Goal: Information Seeking & Learning: Find specific fact

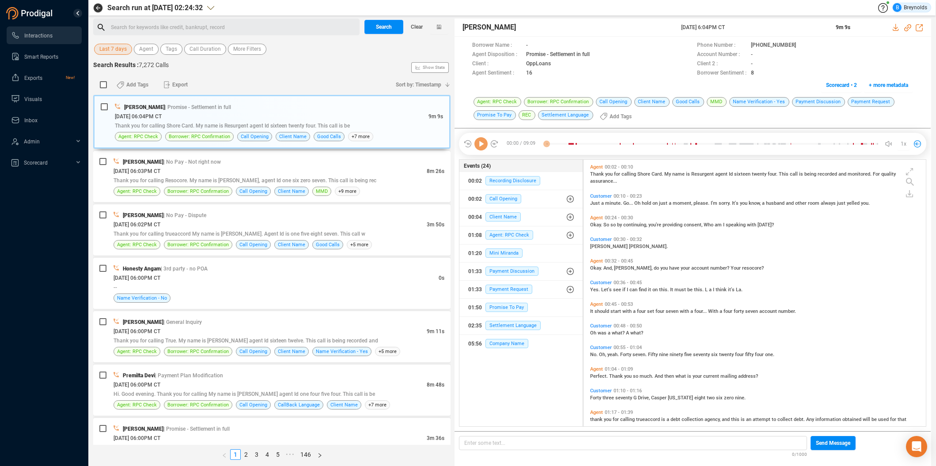
scroll to position [265, 338]
click at [116, 49] on span "Last 7 days" at bounding box center [112, 49] width 27 height 11
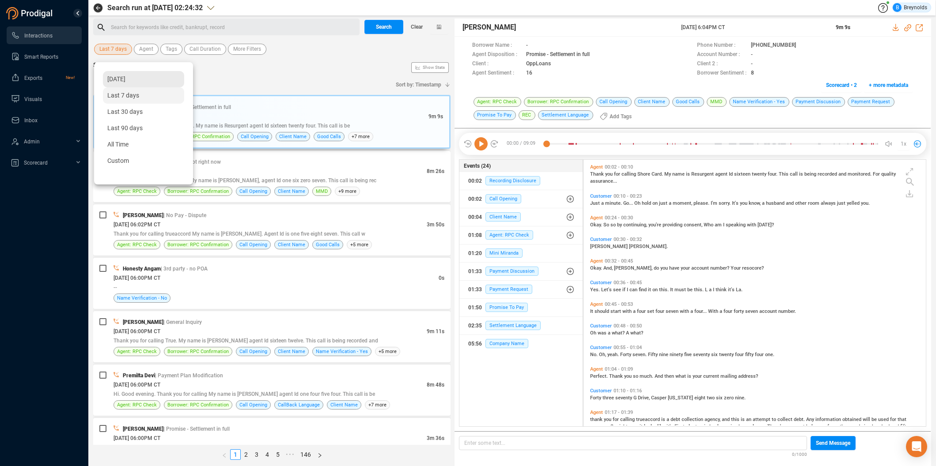
click at [121, 81] on span "[DATE]" at bounding box center [116, 79] width 18 height 7
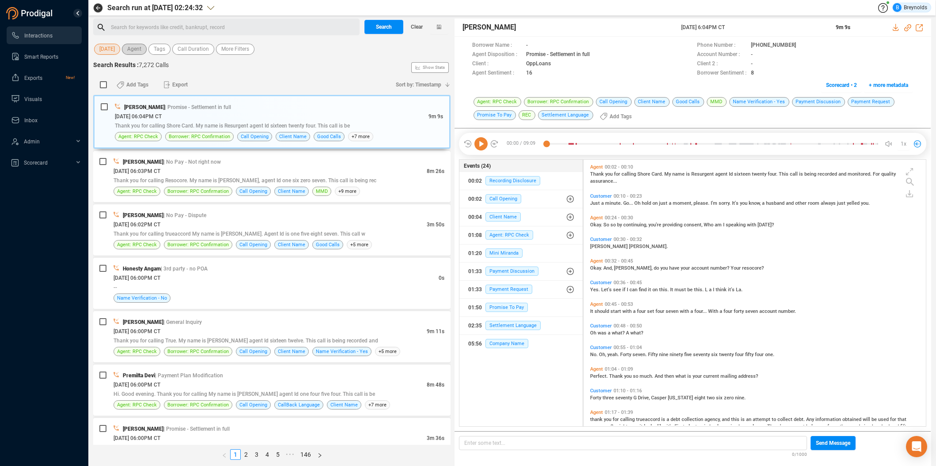
click at [141, 50] on span "Agent" at bounding box center [134, 49] width 14 height 11
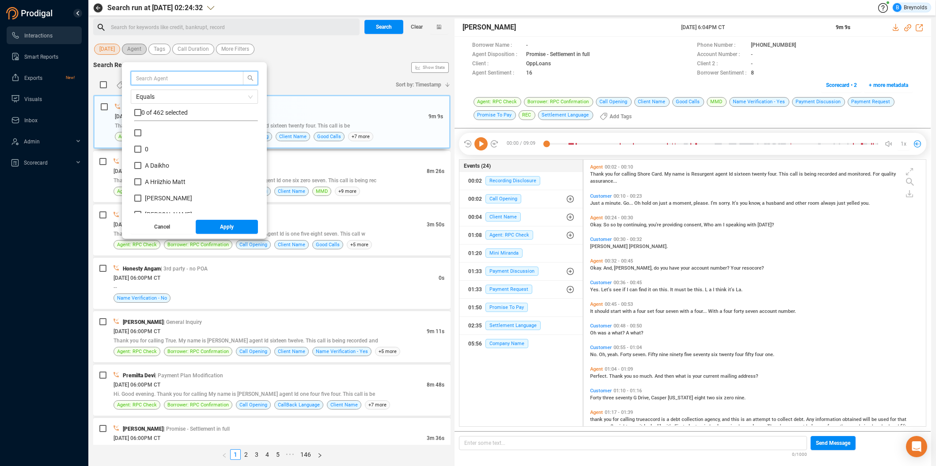
scroll to position [83, 119]
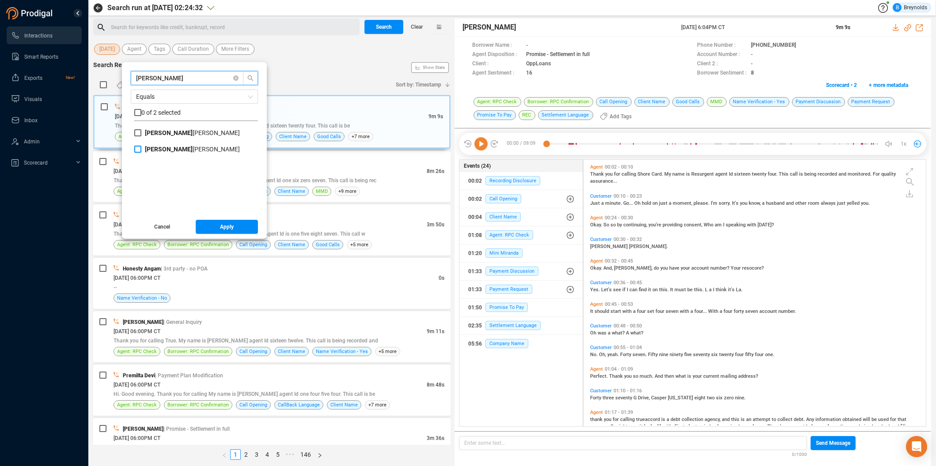
type input "[PERSON_NAME]"
drag, startPoint x: 144, startPoint y: 148, endPoint x: 208, endPoint y: 180, distance: 70.5
click at [141, 148] on input "[PERSON_NAME]" at bounding box center [137, 149] width 7 height 7
checkbox input "true"
click at [233, 226] on span "Apply" at bounding box center [227, 227] width 14 height 14
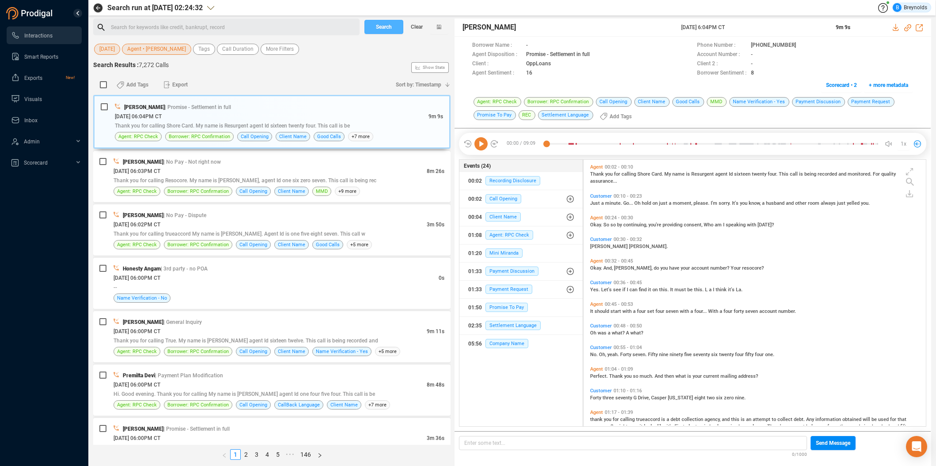
click at [380, 23] on span "Search" at bounding box center [384, 27] width 16 height 14
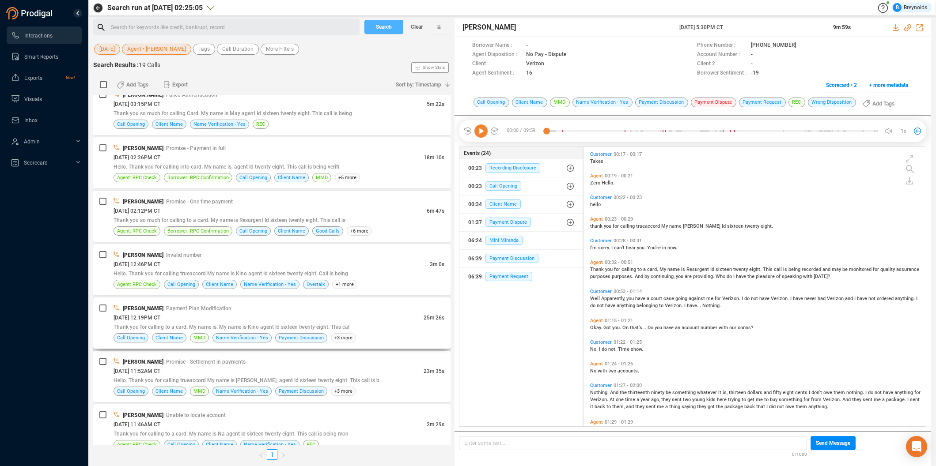
scroll to position [487, 0]
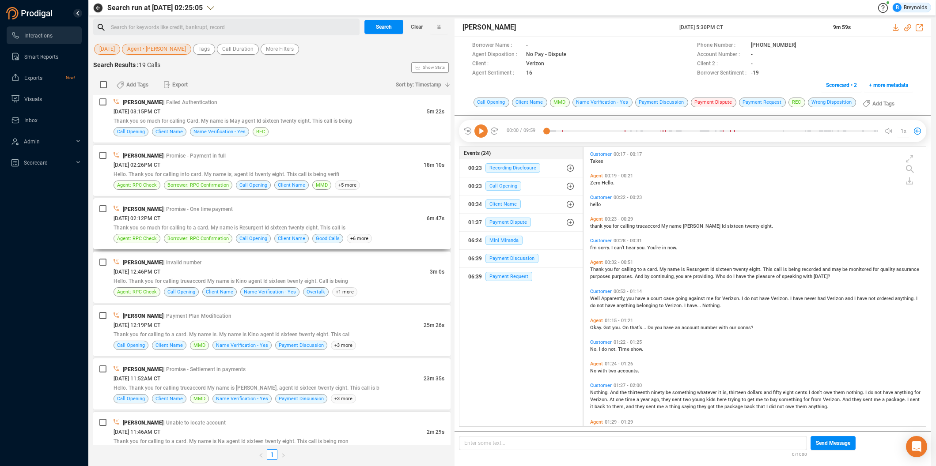
click at [235, 219] on div "[DATE] 02:12PM CT" at bounding box center [270, 218] width 313 height 9
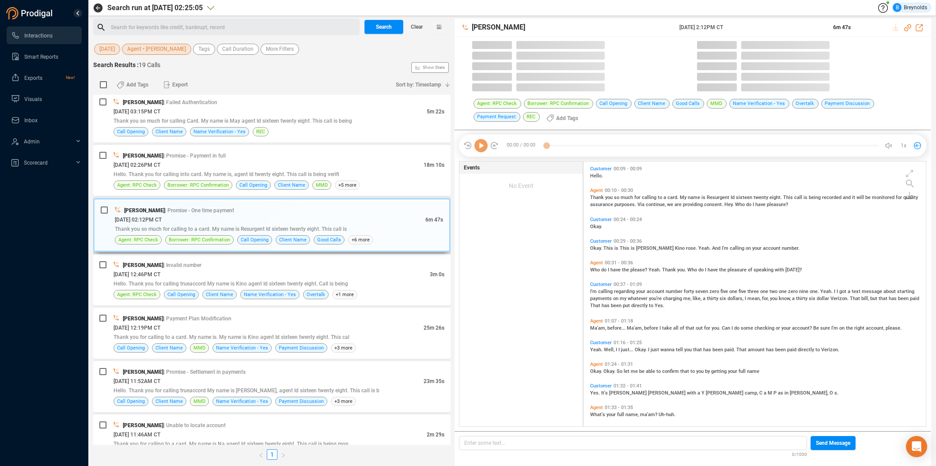
scroll to position [265, 338]
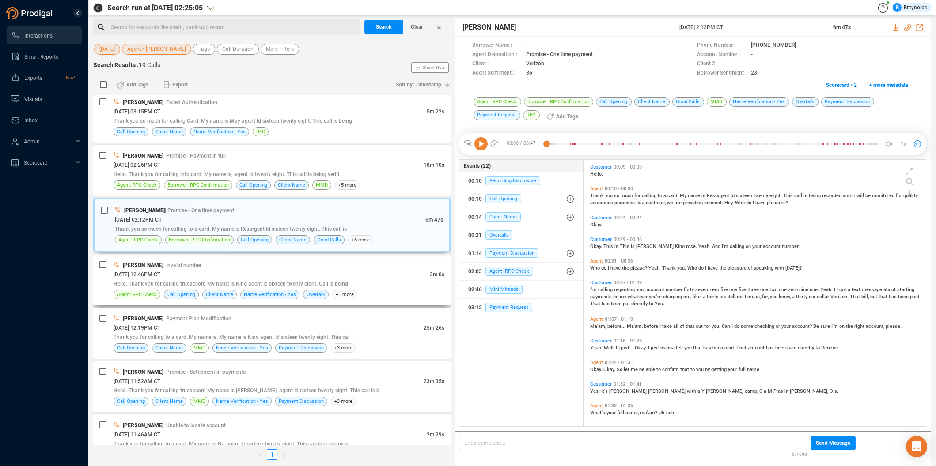
click at [229, 284] on span "Hello. Thank you for calling trueaccord My name is Kino agent Id sixteen twenty…" at bounding box center [231, 284] width 235 height 6
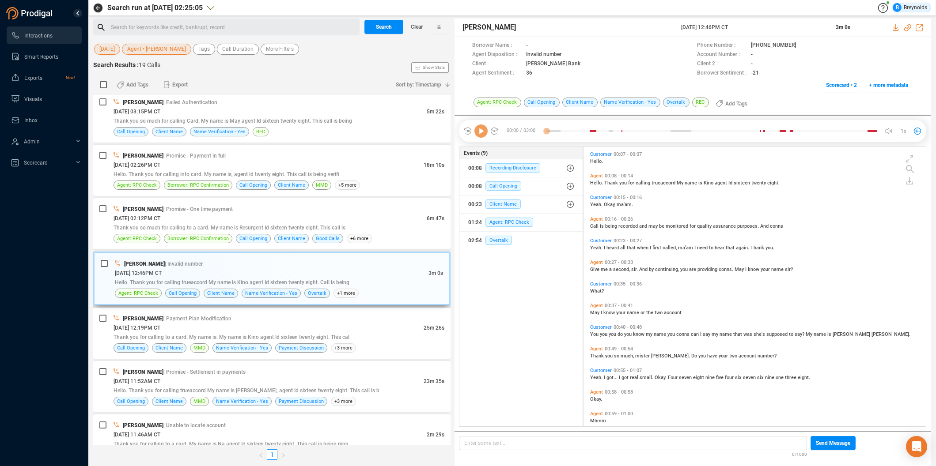
scroll to position [277, 338]
click at [229, 216] on div "[DATE] 02:12PM CT" at bounding box center [270, 218] width 313 height 9
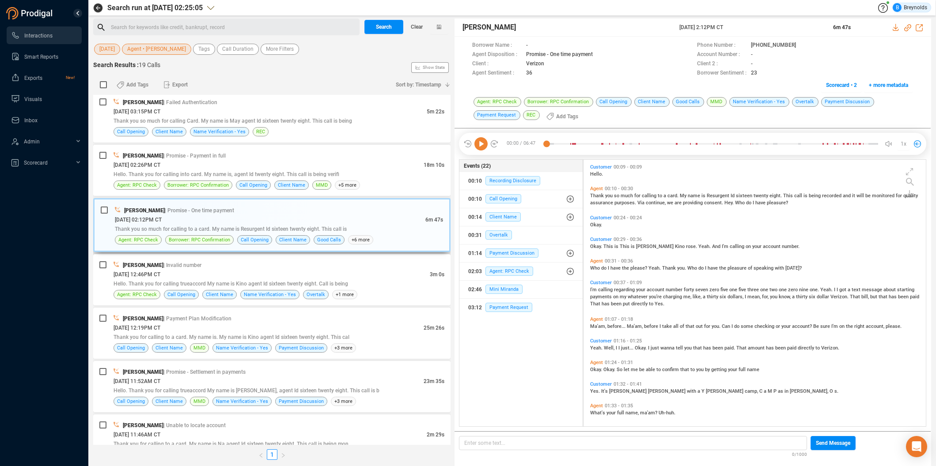
scroll to position [265, 338]
